Goal: Information Seeking & Learning: Learn about a topic

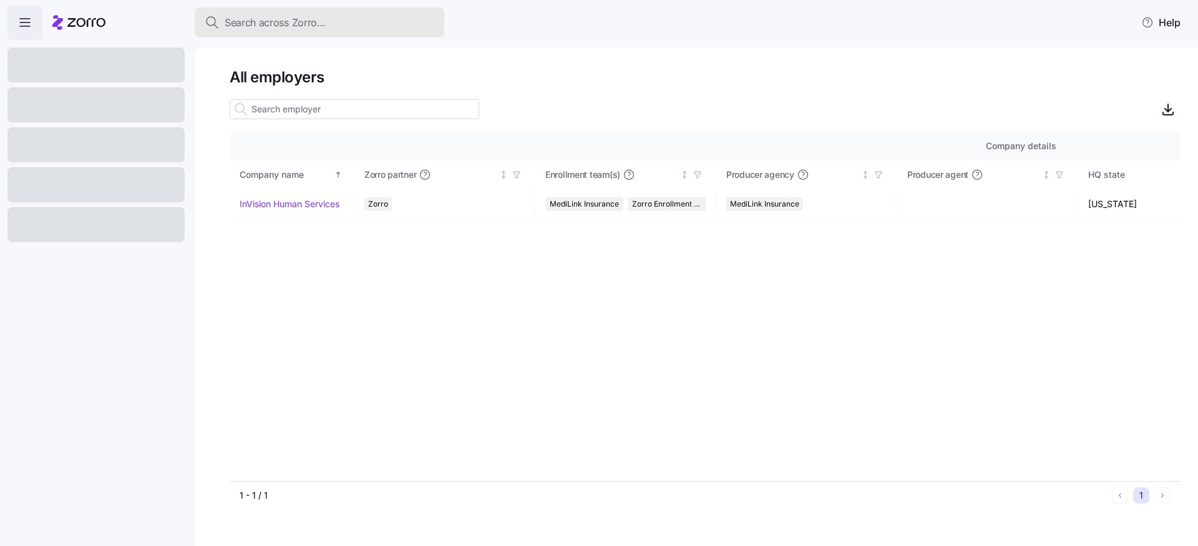
click at [331, 36] on button "Search across Zorro..." at bounding box center [320, 22] width 250 height 30
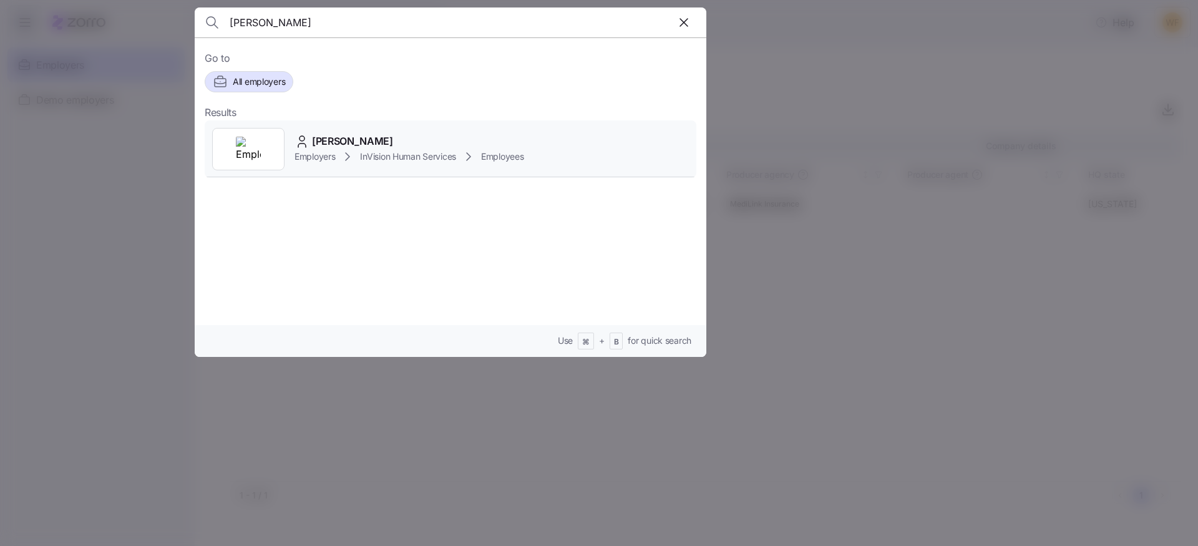
type input "[PERSON_NAME]"
click at [416, 153] on span "InVision Human Services" at bounding box center [408, 156] width 96 height 12
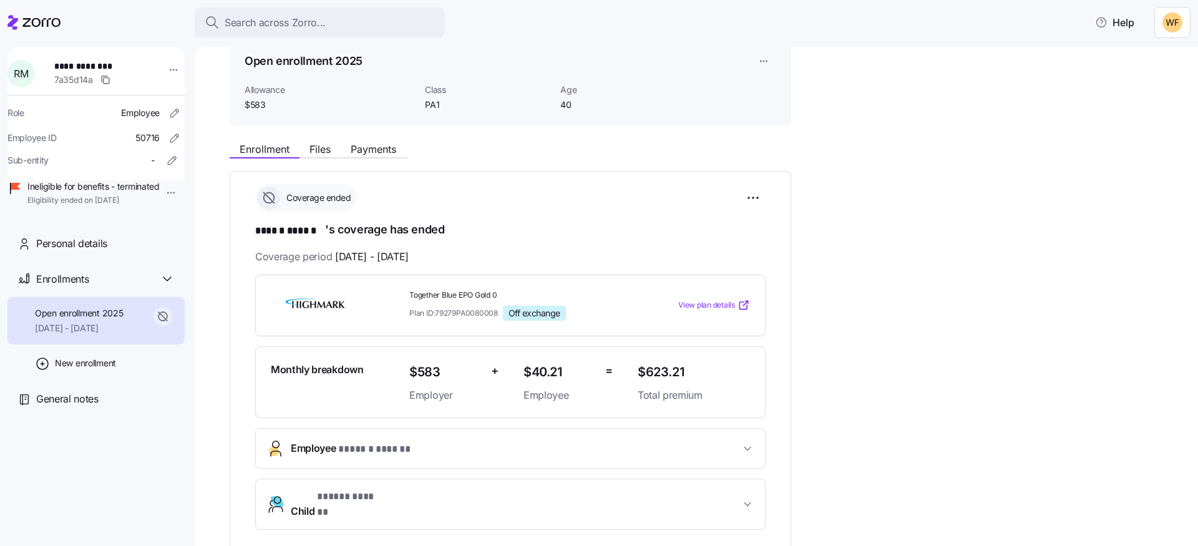
scroll to position [77, 0]
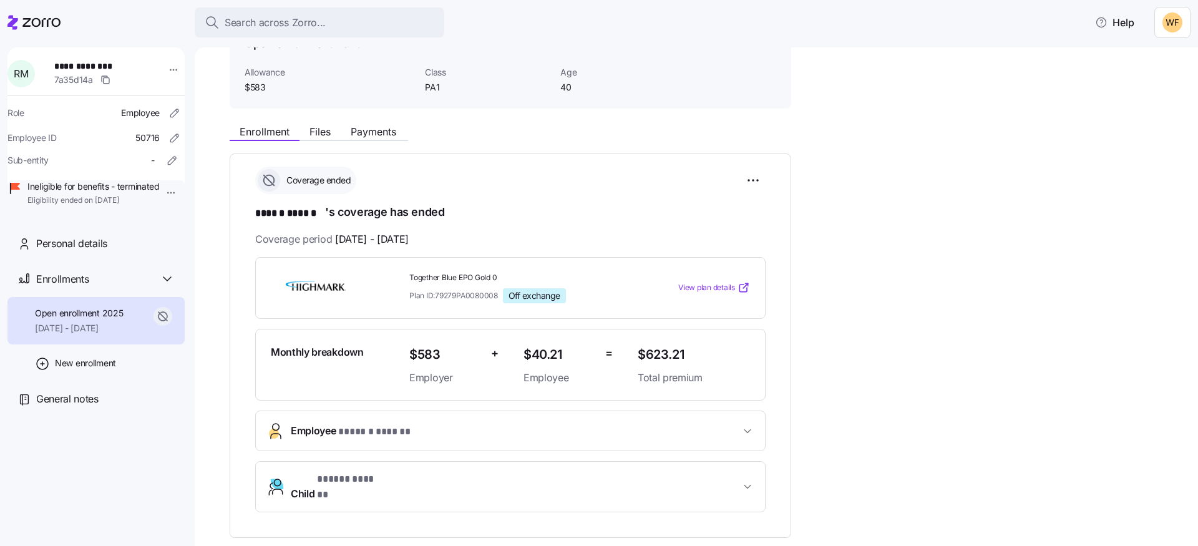
click at [693, 286] on span "View plan details" at bounding box center [706, 288] width 57 height 12
